Goal: Navigation & Orientation: Find specific page/section

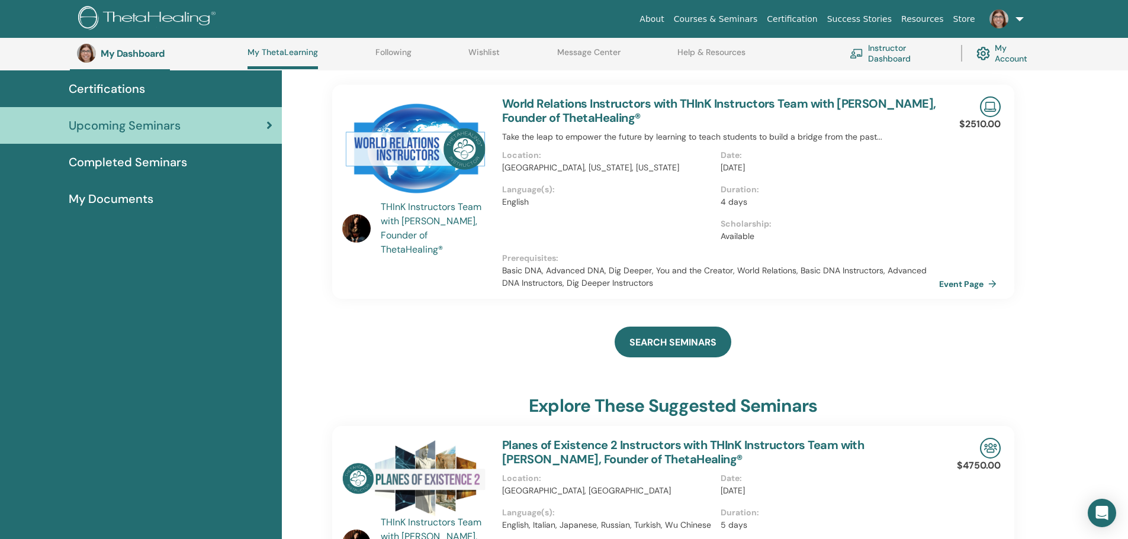
scroll to position [91, 0]
click at [125, 85] on span "Certifications" at bounding box center [107, 90] width 76 height 18
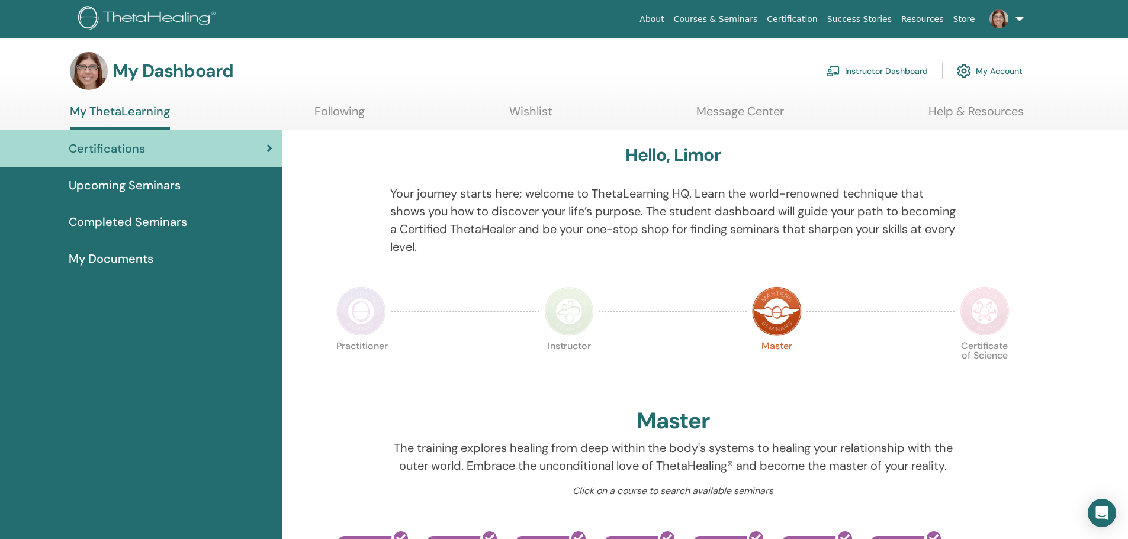
click at [136, 185] on span "Upcoming Seminars" at bounding box center [125, 185] width 112 height 18
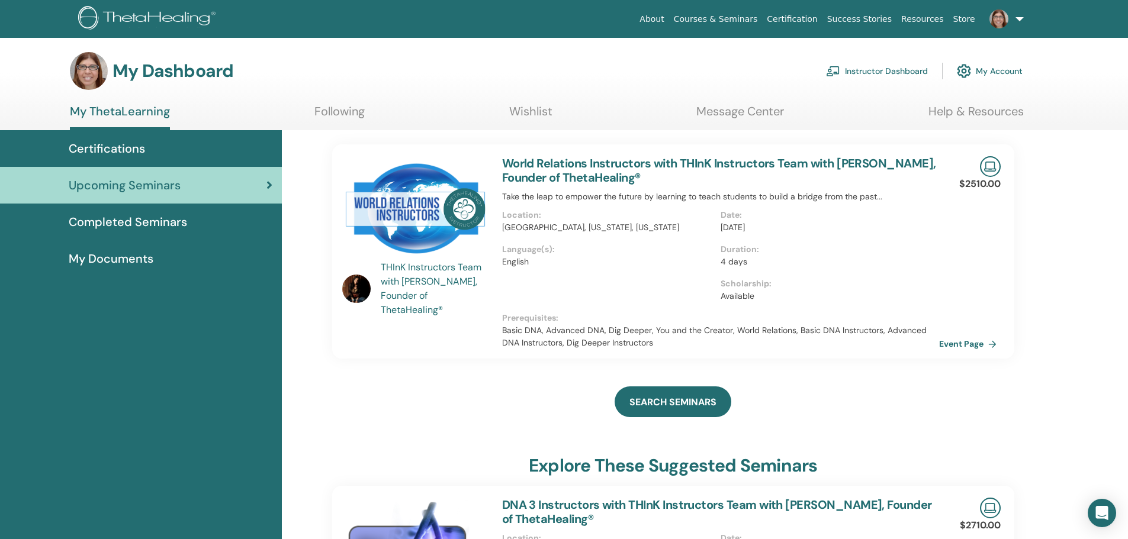
click at [736, 20] on link "Courses & Seminars" at bounding box center [716, 19] width 94 height 22
